Goal: Consume media (video, audio)

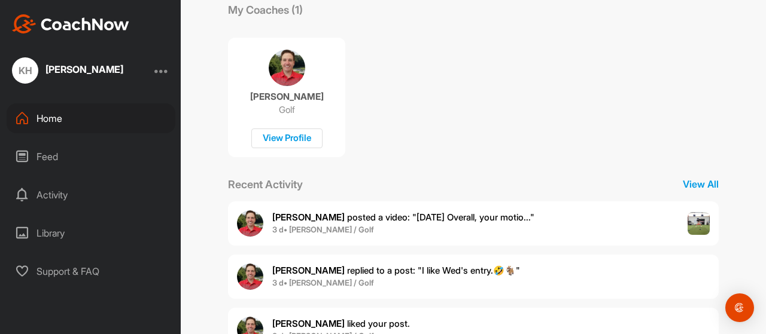
scroll to position [213, 0]
click at [108, 148] on div "Feed" at bounding box center [91, 157] width 169 height 30
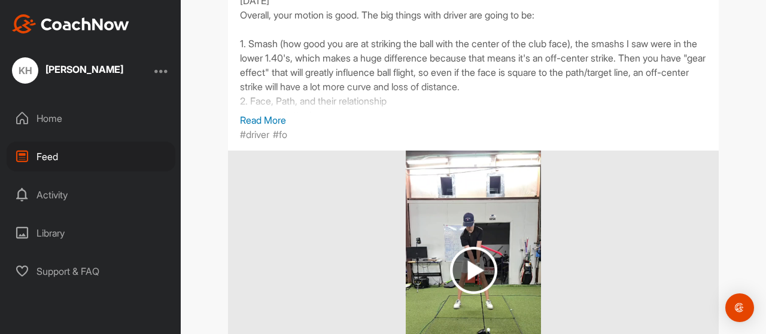
scroll to position [206, 0]
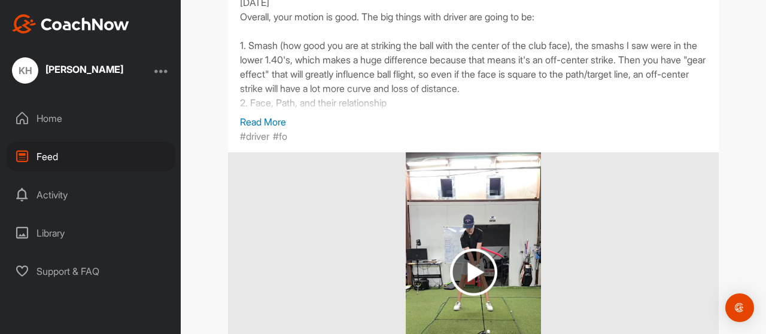
click at [445, 199] on img at bounding box center [473, 272] width 135 height 239
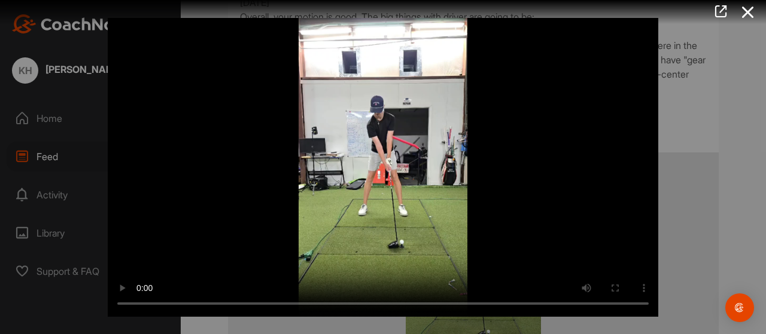
click at [383, 150] on video "Video Player" at bounding box center [383, 167] width 550 height 299
